Goal: Obtain resource: Obtain resource

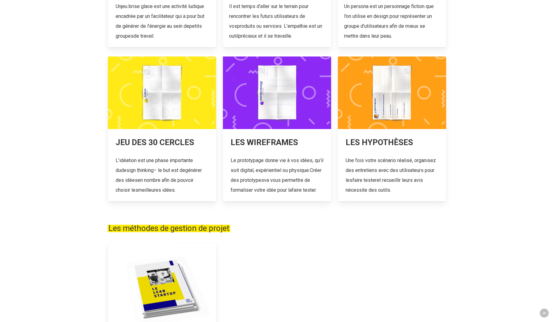
scroll to position [267, 0]
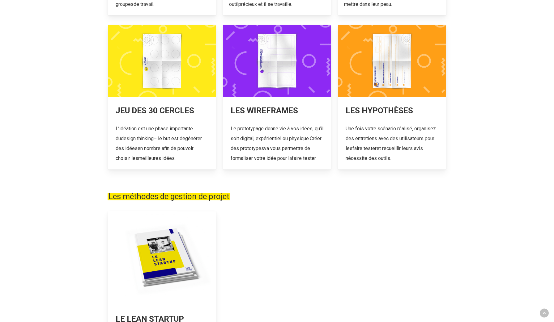
click at [374, 202] on h3 "Les méthodes de gestion de projet" at bounding box center [276, 196] width 338 height 11
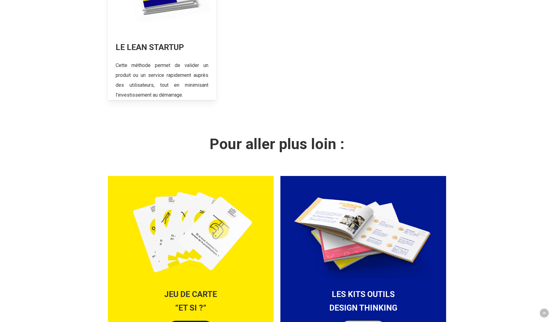
scroll to position [631, 0]
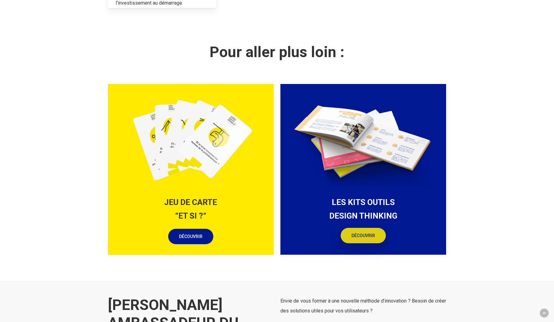
click at [373, 239] on span "DÉCOUVRIR" at bounding box center [362, 236] width 23 height 6
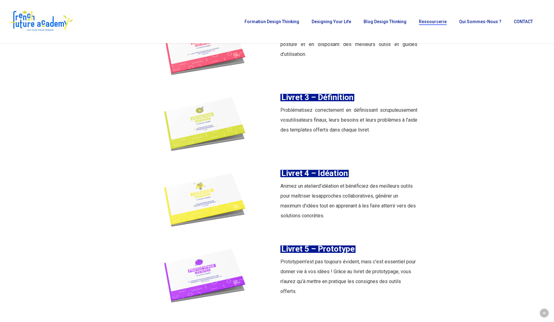
scroll to position [743, 0]
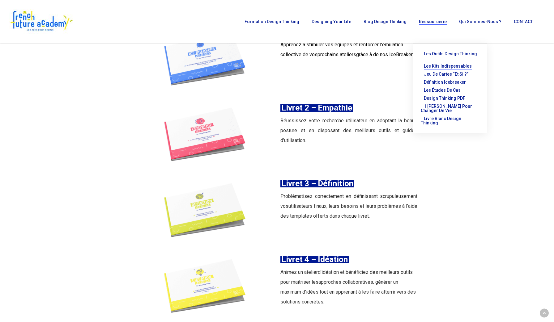
click at [448, 54] on span "Les outils Design Thinking" at bounding box center [449, 53] width 53 height 5
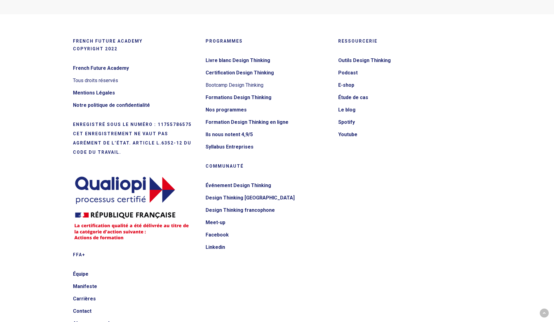
scroll to position [865, 0]
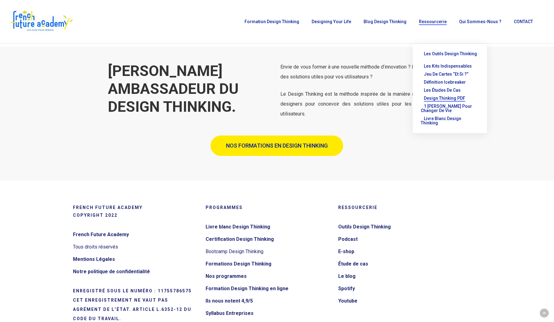
click at [447, 96] on span "Design thinking PDF" at bounding box center [443, 98] width 41 height 5
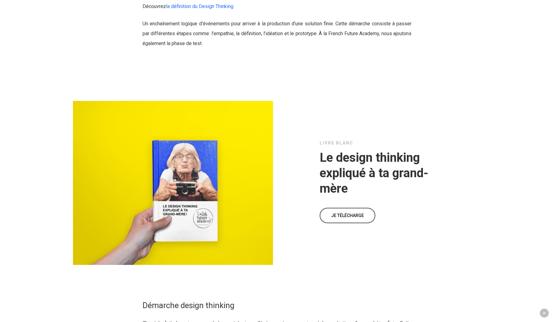
scroll to position [2753, 0]
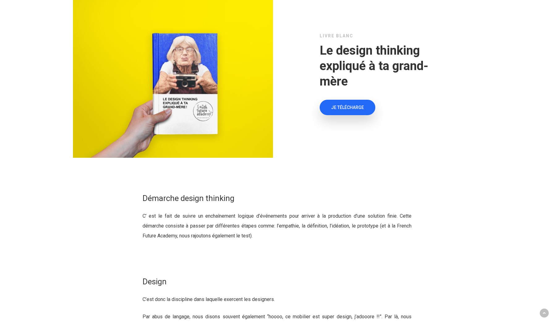
click at [356, 104] on link "JE TÉLÉCHARGE" at bounding box center [347, 107] width 56 height 15
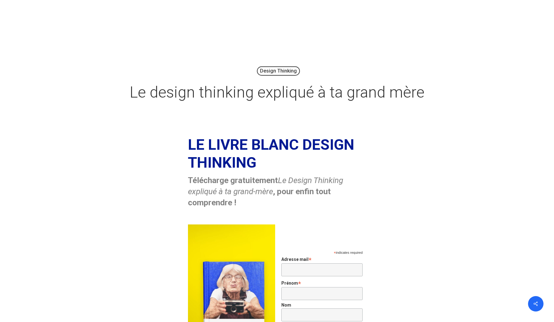
scroll to position [135, 0]
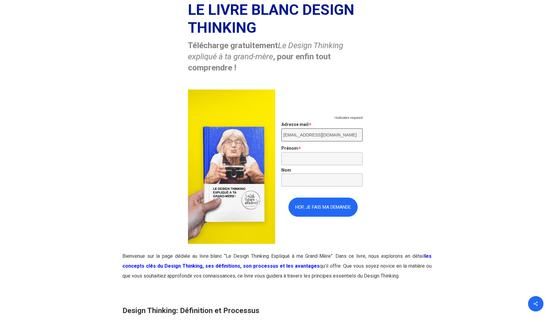
type input "[EMAIL_ADDRESS][DOMAIN_NAME]"
type input "[PERSON_NAME]"
type input "PETIT"
click at [330, 208] on input "HOP, JE FAIS MA DEMANDE" at bounding box center [322, 206] width 69 height 19
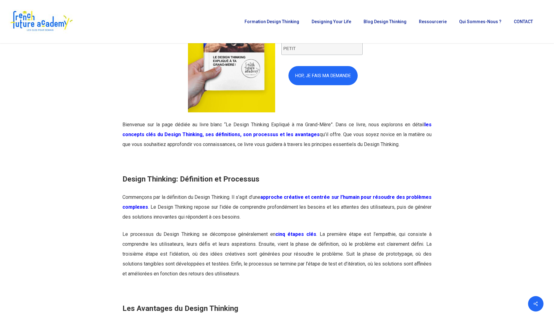
scroll to position [179, 0]
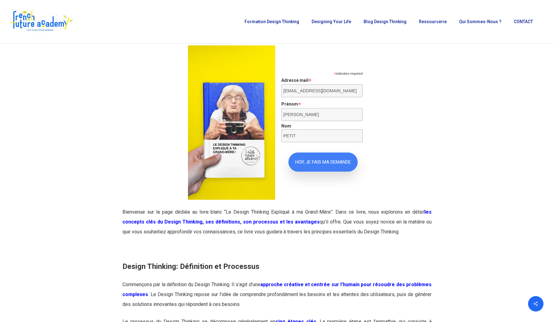
click at [324, 162] on input "HOP, JE FAIS MA DEMANDE" at bounding box center [322, 162] width 69 height 19
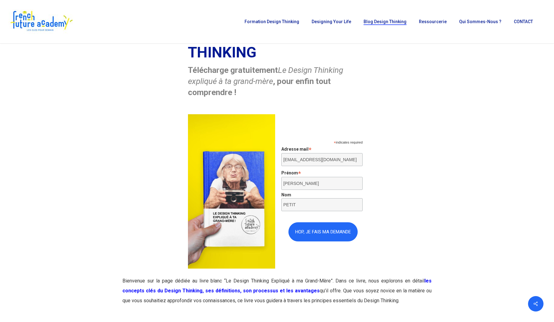
click at [390, 20] on span "Blog Design Thinking" at bounding box center [384, 21] width 43 height 5
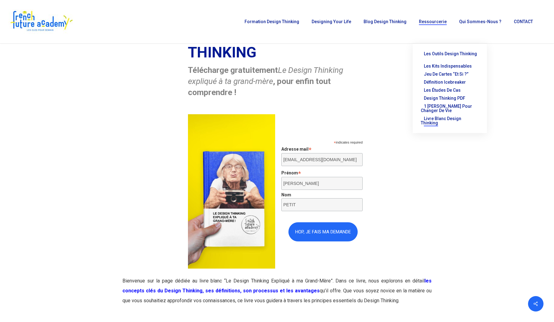
click at [452, 116] on span "Livre Blanc Design Thinking" at bounding box center [440, 120] width 40 height 9
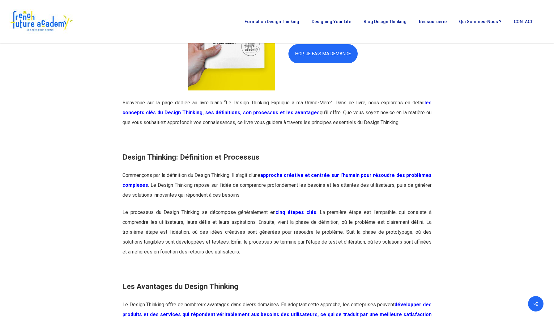
scroll to position [154, 0]
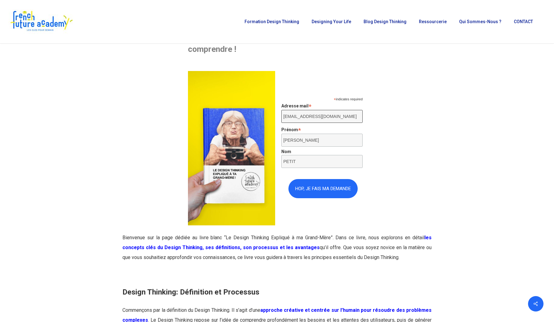
click at [349, 114] on input "hello@quentinpetit-design.fr" at bounding box center [321, 116] width 81 height 13
click at [329, 140] on input "Quentin" at bounding box center [321, 140] width 81 height 13
click at [325, 183] on input "HOP, JE FAIS MA DEMANDE" at bounding box center [322, 187] width 69 height 19
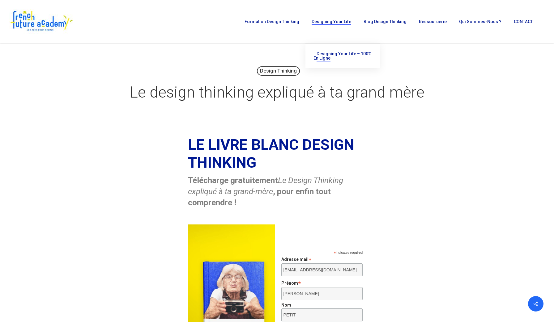
click at [339, 54] on span "Designing Your Life – 100% en ligne" at bounding box center [342, 55] width 58 height 9
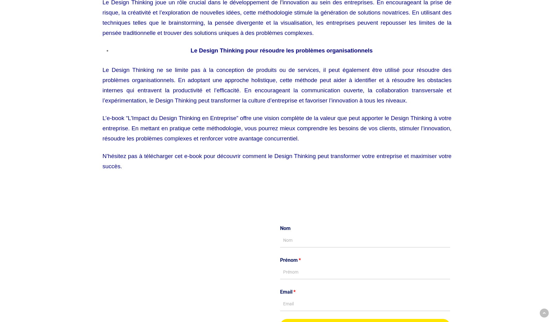
scroll to position [616, 0]
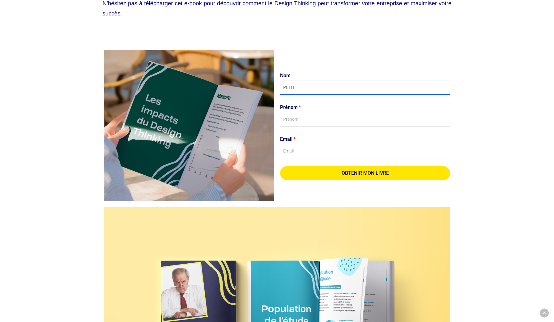
type input "PETIT"
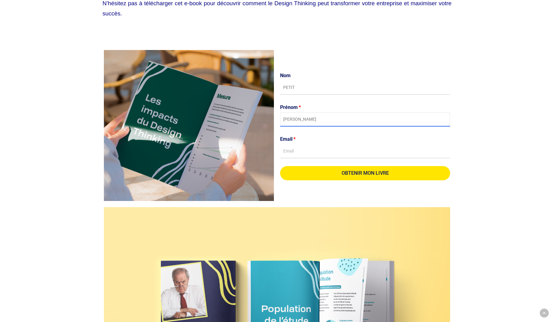
type input "[PERSON_NAME]"
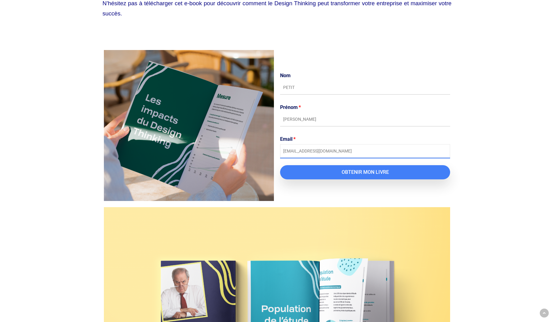
type input "[EMAIL_ADDRESS][DOMAIN_NAME]"
click at [369, 170] on span "OBTENIR MON LIVRE" at bounding box center [364, 172] width 47 height 5
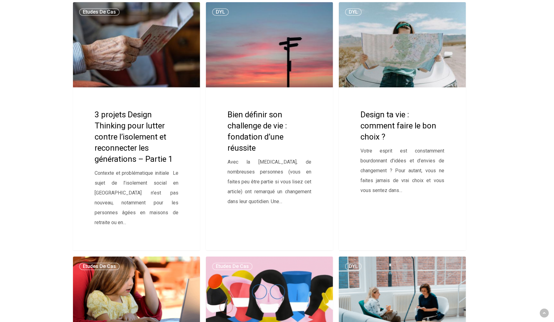
scroll to position [948, 0]
